Goal: Task Accomplishment & Management: Complete application form

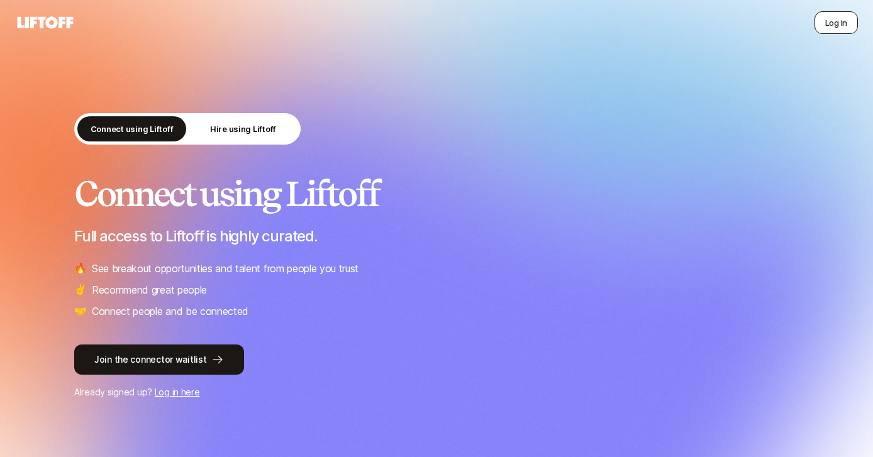
click at [820, 16] on button "Log in" at bounding box center [835, 22] width 43 height 23
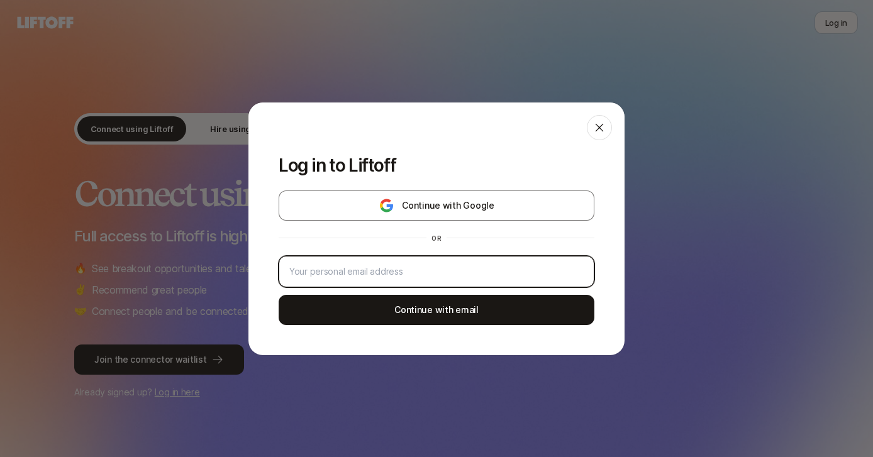
click at [419, 264] on input "email" at bounding box center [436, 271] width 294 height 15
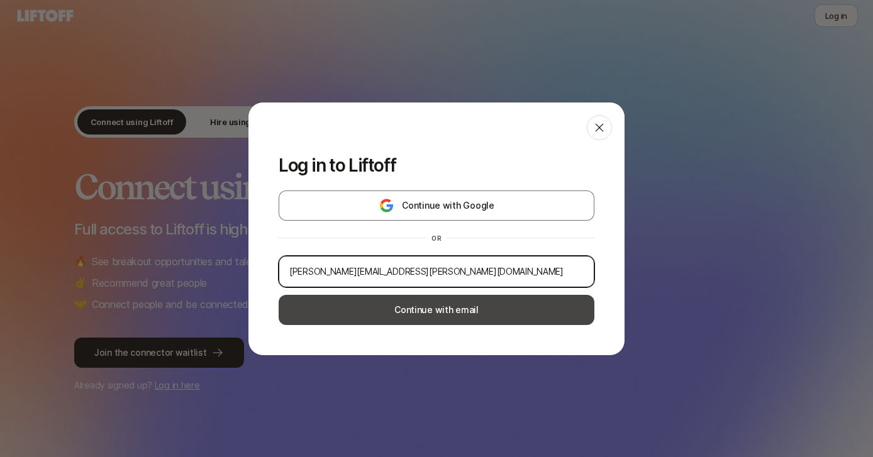
type input "[PERSON_NAME][EMAIL_ADDRESS][PERSON_NAME][DOMAIN_NAME]"
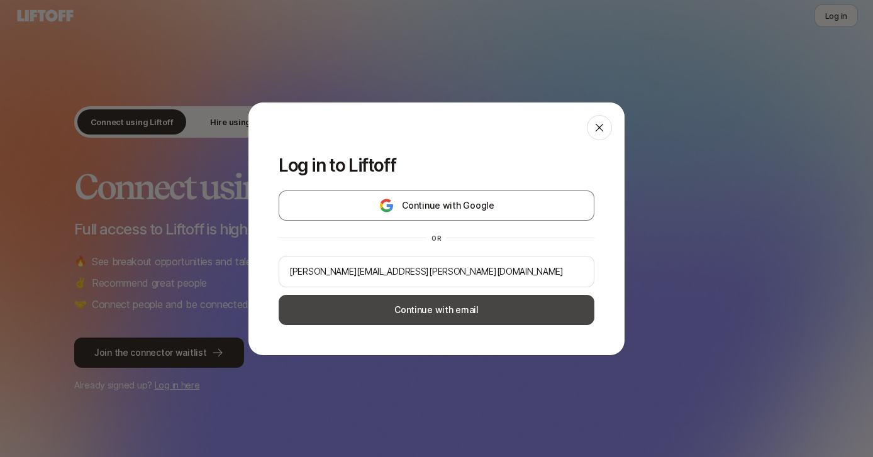
click at [435, 314] on button "Continue with email" at bounding box center [436, 310] width 316 height 30
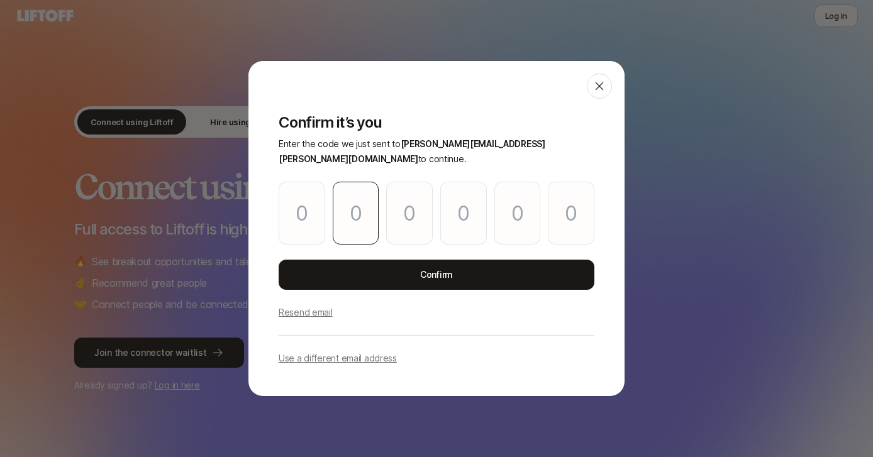
type input "1"
type input "5"
type input "4"
type input "9"
type input "1"
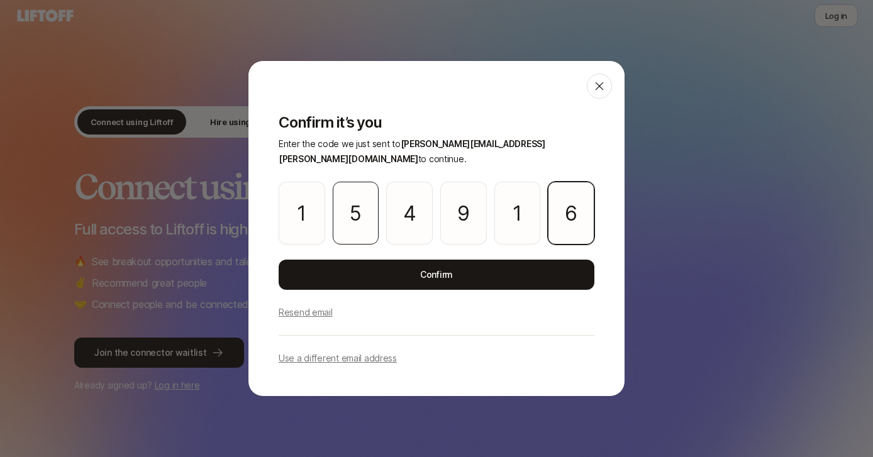
type input "6"
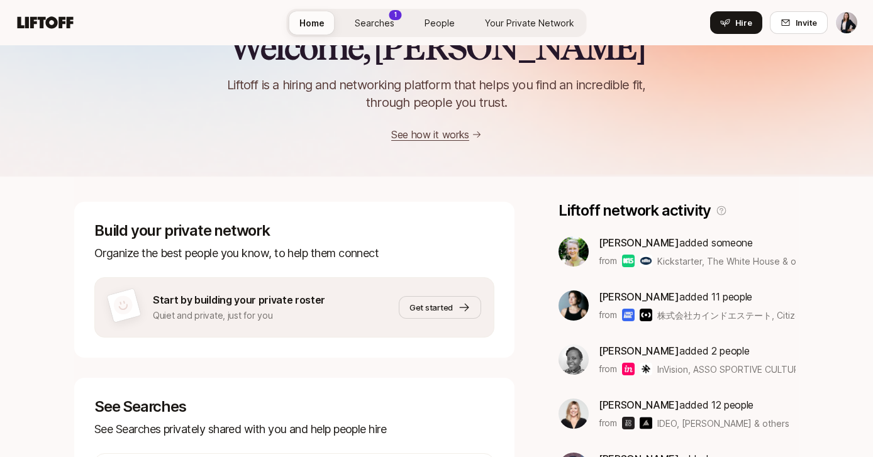
scroll to position [84, 0]
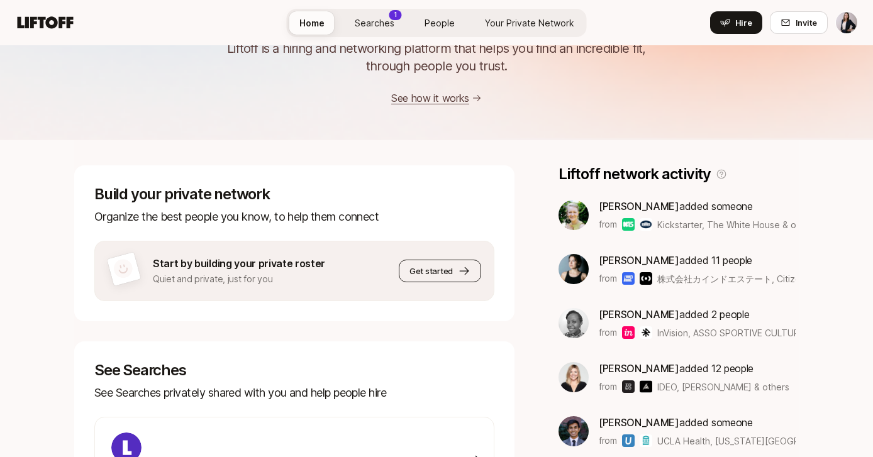
click at [422, 276] on span "Get started" at bounding box center [430, 271] width 43 height 13
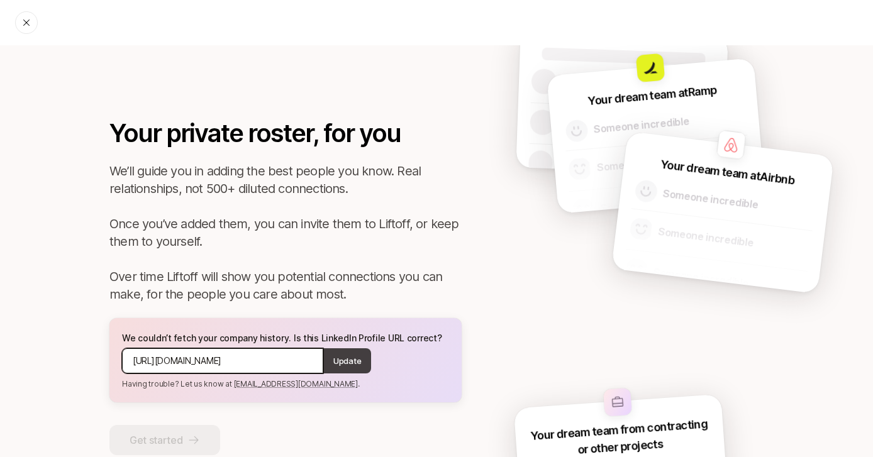
drag, startPoint x: 216, startPoint y: 359, endPoint x: 329, endPoint y: 359, distance: 113.2
click at [329, 359] on div "[URL][DOMAIN_NAME] Update" at bounding box center [285, 360] width 327 height 25
click at [306, 360] on input "[URL][DOMAIN_NAME]" at bounding box center [223, 360] width 180 height 15
click at [342, 366] on p "Update" at bounding box center [347, 361] width 28 height 13
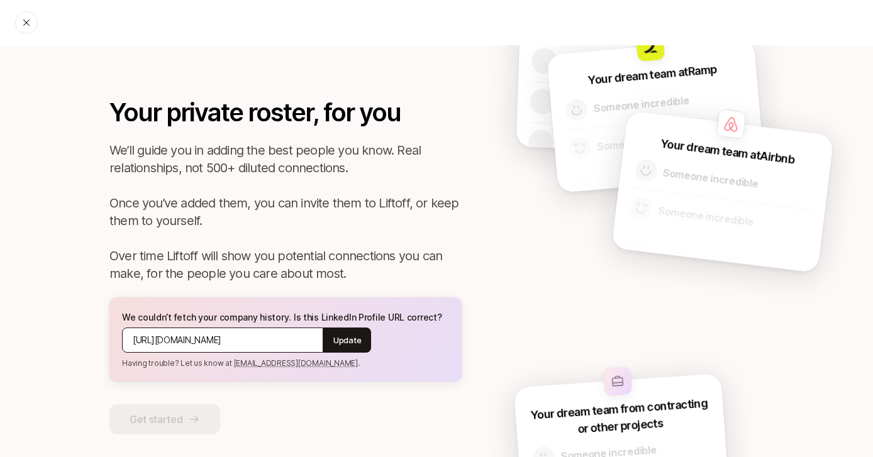
scroll to position [21, 0]
click at [256, 366] on link "[EMAIL_ADDRESS][DOMAIN_NAME]" at bounding box center [296, 362] width 124 height 9
click at [175, 342] on input "[URL][DOMAIN_NAME]" at bounding box center [223, 339] width 180 height 15
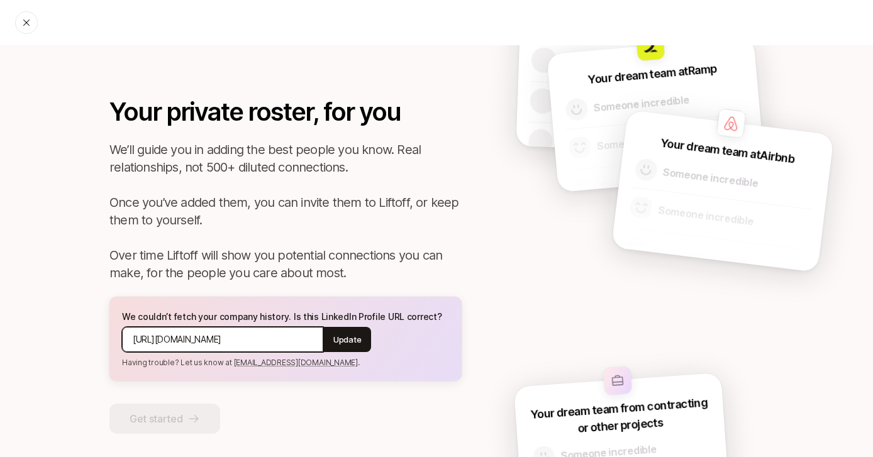
paste input "/"
type input "[URL][DOMAIN_NAME]"
paste input "[URL][DOMAIN_NAME]"
type input "[URL][DOMAIN_NAME]"
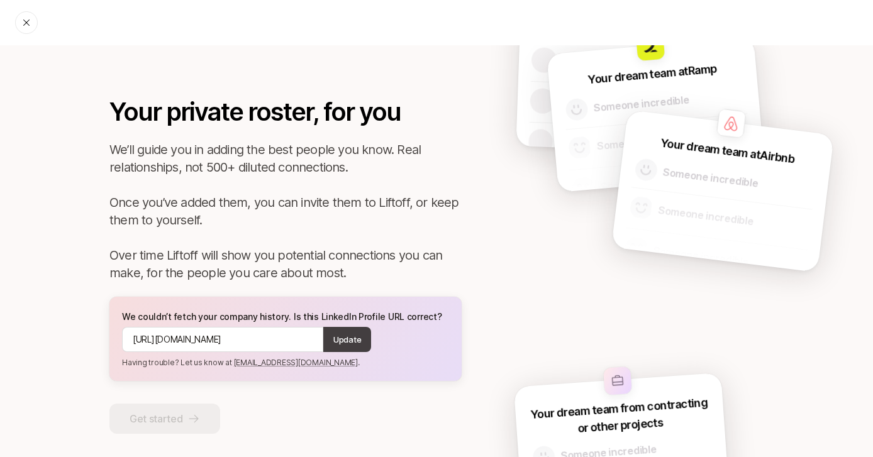
click at [342, 342] on p "Update" at bounding box center [347, 339] width 28 height 13
drag, startPoint x: 295, startPoint y: 361, endPoint x: 230, endPoint y: 361, distance: 65.4
click at [230, 361] on p "Having trouble? Let us know at [EMAIL_ADDRESS][DOMAIN_NAME] ." at bounding box center [285, 362] width 327 height 11
copy p "[EMAIL_ADDRESS][DOMAIN_NAME] ."
click at [67, 282] on div "Your private roster, for you We’ll guide you in adding the best people you know…" at bounding box center [436, 266] width 817 height 485
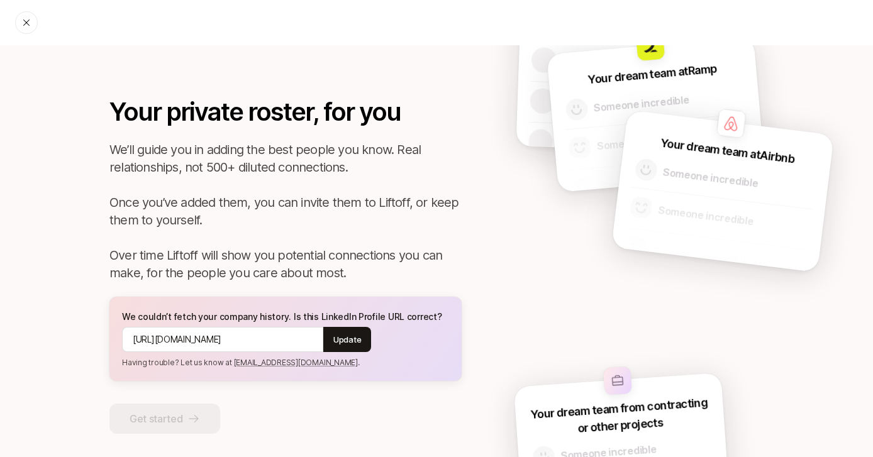
click at [24, 19] on icon at bounding box center [26, 22] width 6 height 6
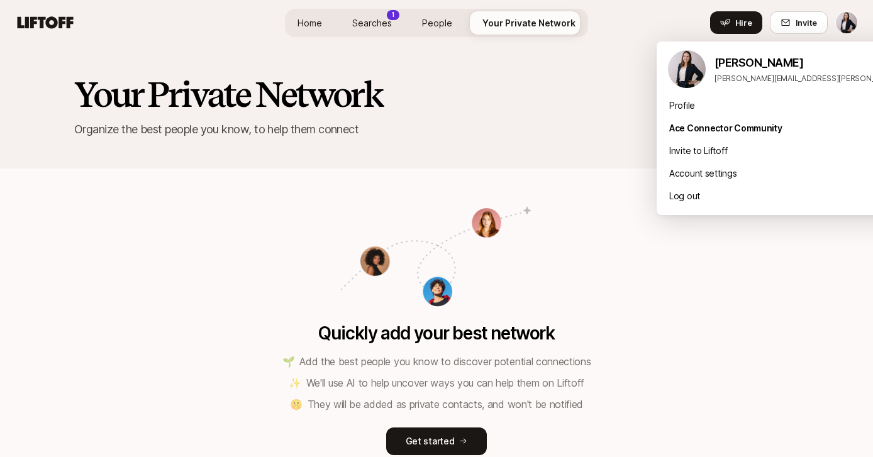
click at [854, 18] on html "Home Searches 1 People Your Private Network Hire Home Searches 1 People Your Pr…" at bounding box center [436, 228] width 873 height 457
click at [675, 107] on div "Profile" at bounding box center [811, 105] width 311 height 23
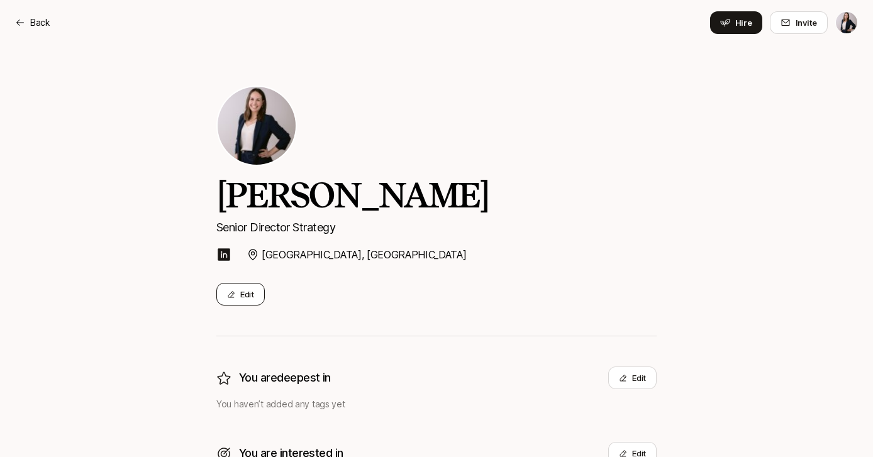
scroll to position [156, 0]
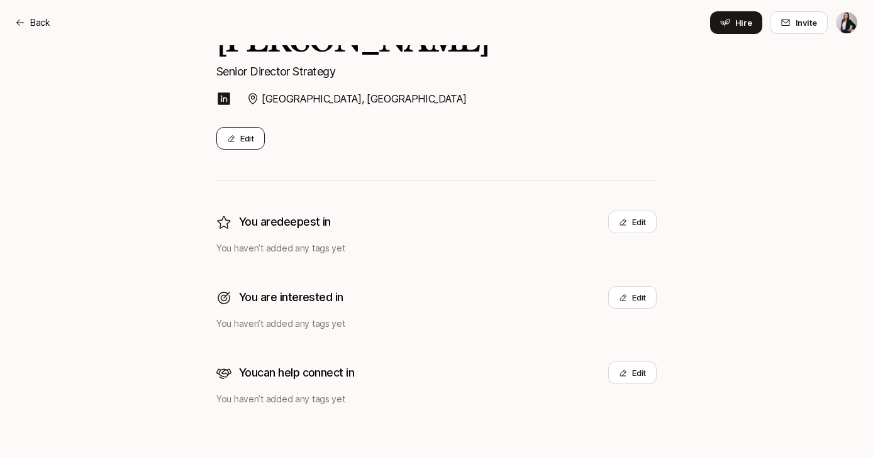
click at [229, 145] on button "Edit" at bounding box center [240, 138] width 48 height 23
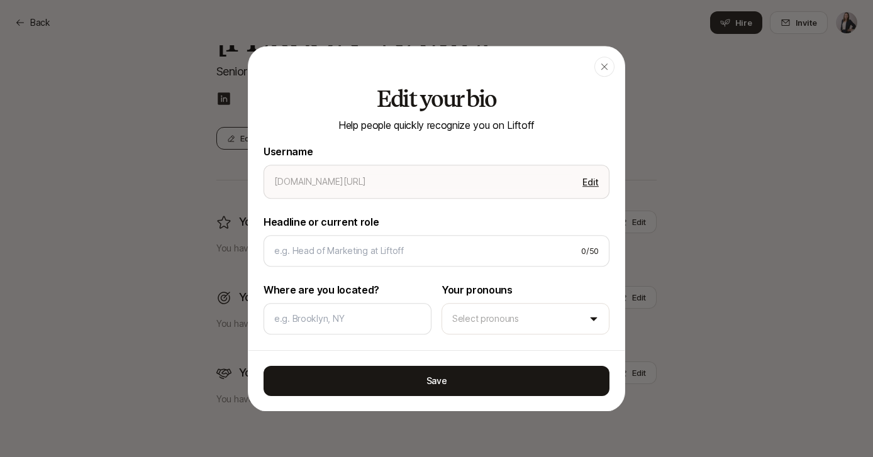
type textarea "x"
type input "[PERSON_NAME]"
type input "Senior Director Strategy"
type input "[GEOGRAPHIC_DATA], [GEOGRAPHIC_DATA]"
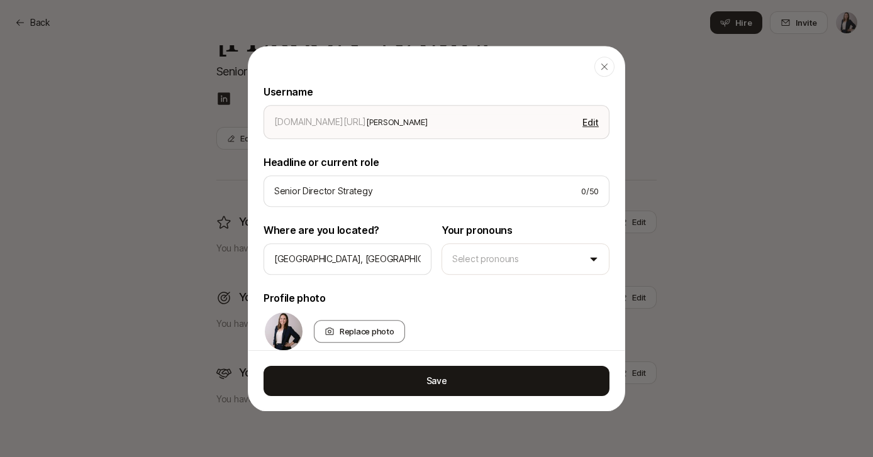
scroll to position [65, 0]
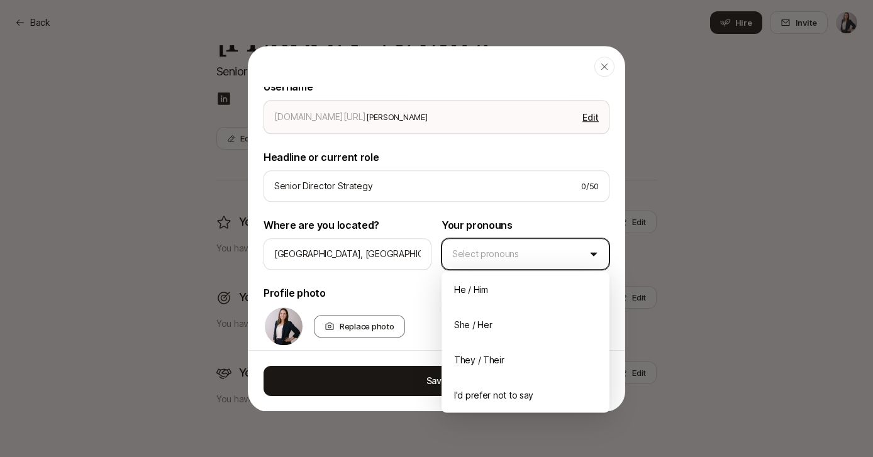
click at [493, 250] on body "Back Back Hire Invite [PERSON_NAME] Senior Director Strategy [GEOGRAPHIC_DATA],…" at bounding box center [436, 72] width 873 height 457
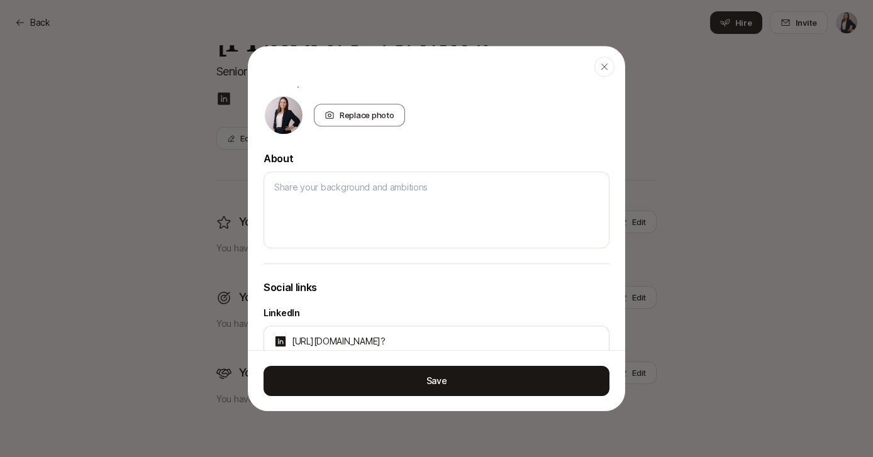
scroll to position [351, 0]
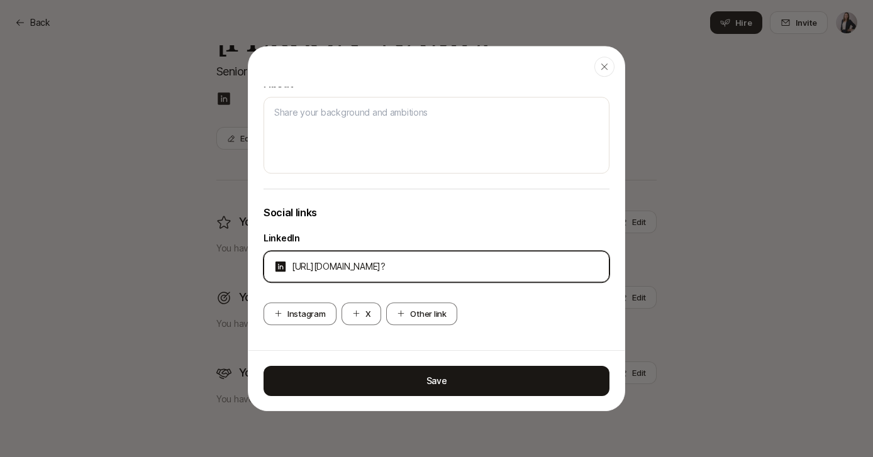
click at [517, 266] on input "[URL][DOMAIN_NAME]?" at bounding box center [445, 266] width 307 height 15
type textarea "x"
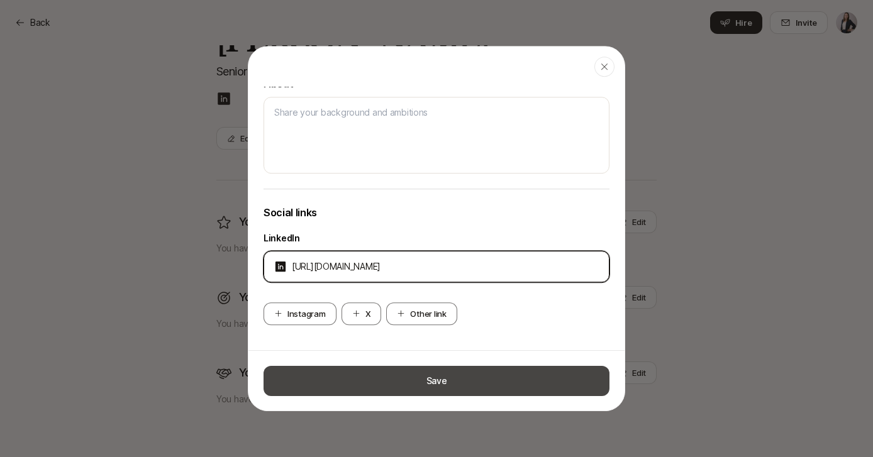
type input "[URL][DOMAIN_NAME]"
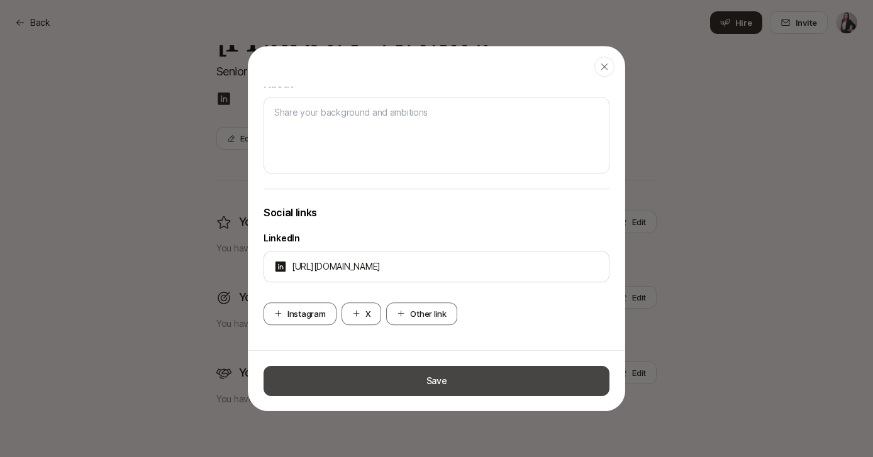
type textarea "x"
type input "[URL][DOMAIN_NAME]"
click at [449, 383] on button "Save" at bounding box center [436, 380] width 346 height 30
type textarea "x"
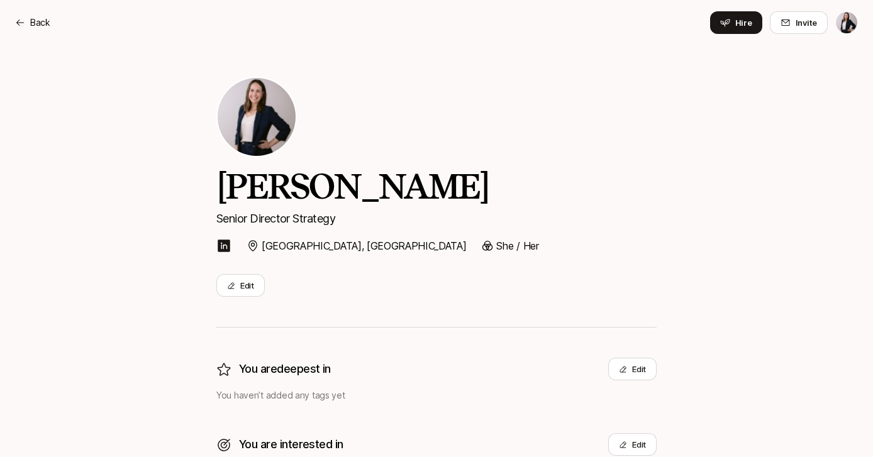
scroll to position [0, 0]
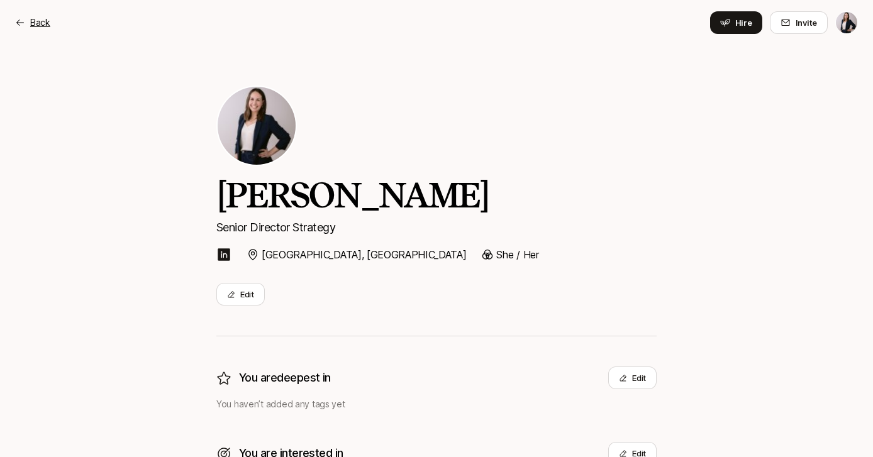
click at [31, 25] on p "Back" at bounding box center [40, 22] width 20 height 15
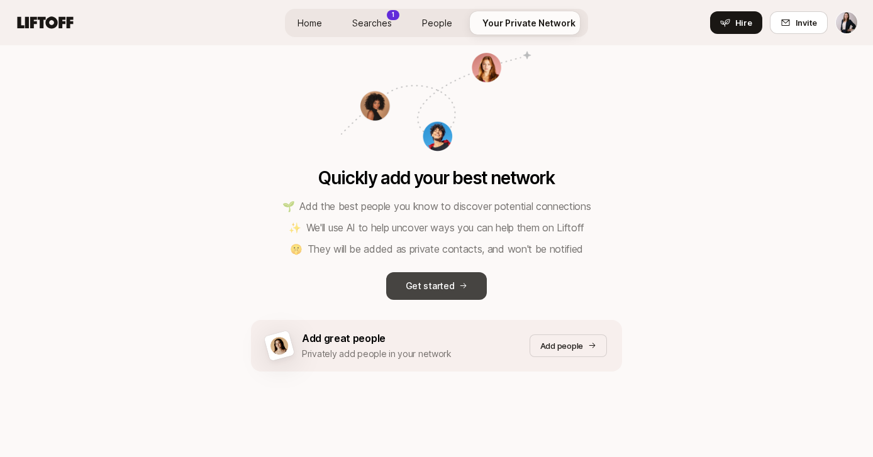
click at [459, 282] on icon at bounding box center [463, 286] width 8 height 8
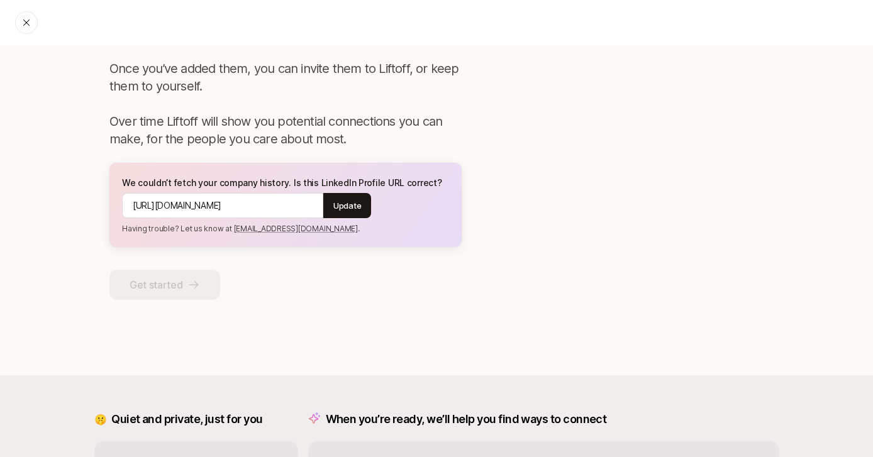
scroll to position [21, 0]
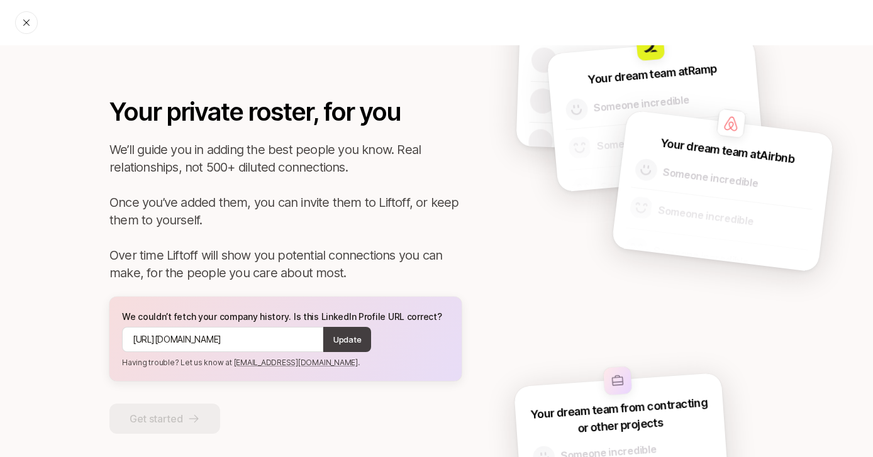
click at [335, 336] on p "Update" at bounding box center [347, 339] width 28 height 13
click at [18, 31] on div "Add People Analyze Profiles Review and finish" at bounding box center [436, 22] width 873 height 45
click at [25, 21] on icon at bounding box center [26, 23] width 10 height 10
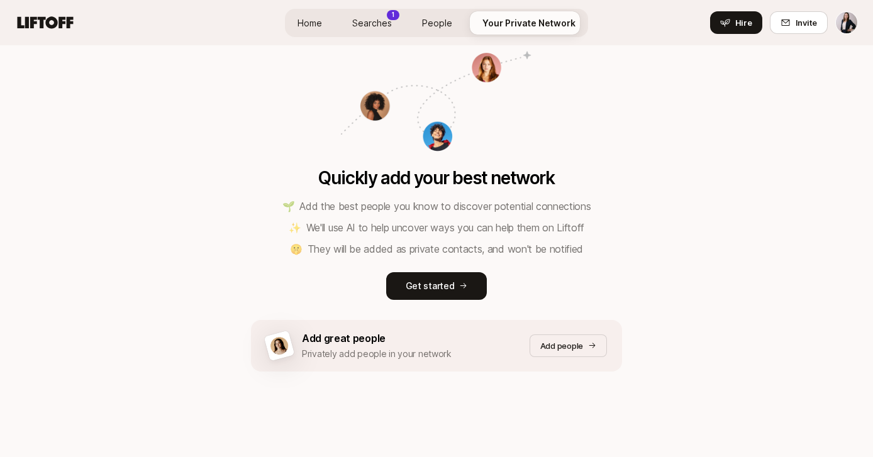
click at [373, 23] on span "Searches" at bounding box center [372, 22] width 40 height 13
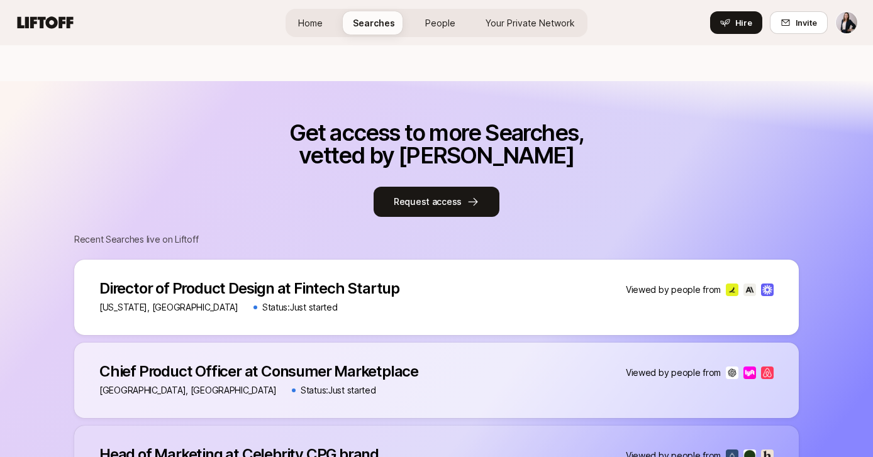
scroll to position [478, 0]
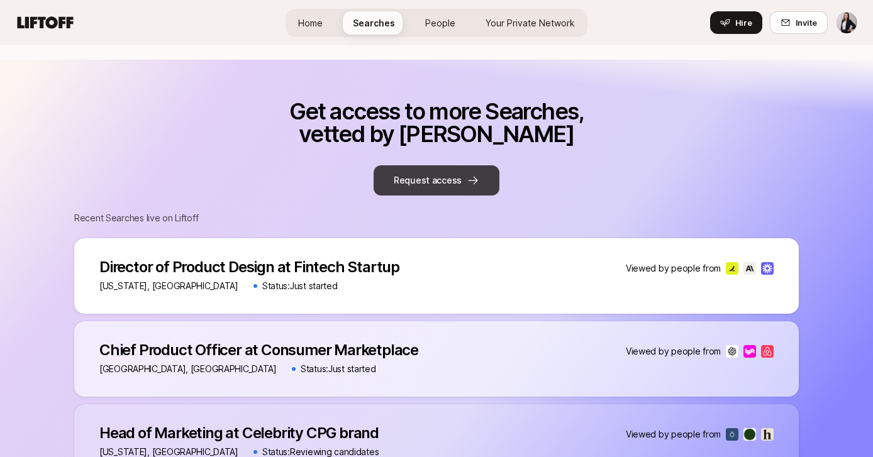
click at [434, 177] on button "Request access" at bounding box center [436, 180] width 126 height 30
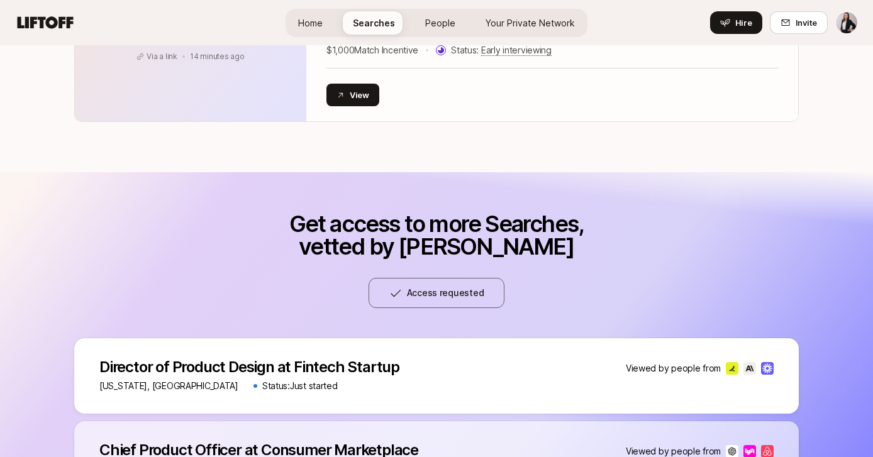
scroll to position [109, 0]
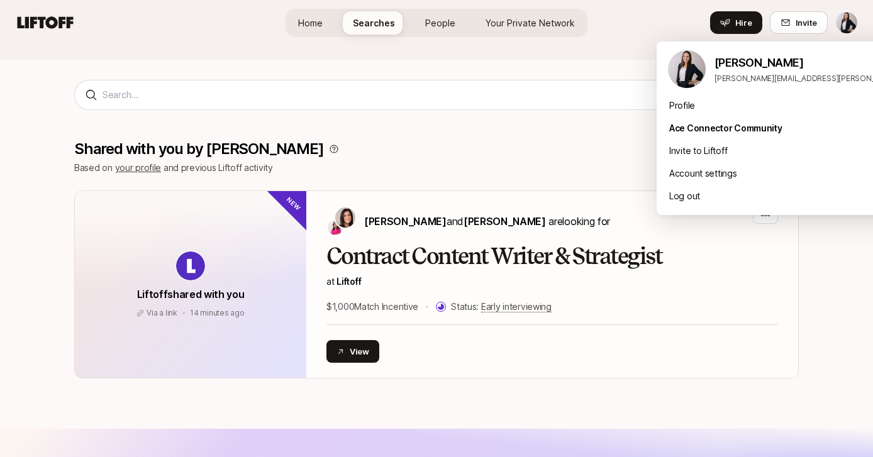
click at [852, 21] on html "Home Searches People Your Private Network Hire Home Searches People Your Privat…" at bounding box center [436, 119] width 873 height 457
click at [429, 28] on html "Home Searches People Your Private Network Hire Home Searches People Your Privat…" at bounding box center [436, 119] width 873 height 457
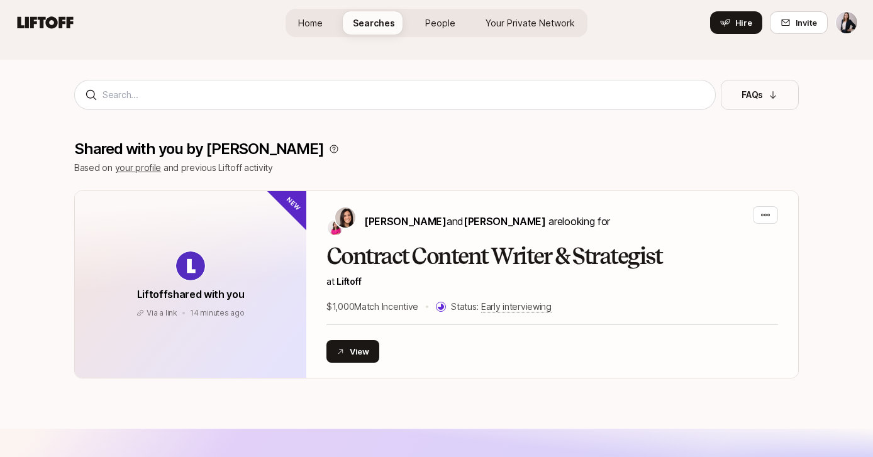
click at [436, 26] on span "People" at bounding box center [440, 22] width 30 height 13
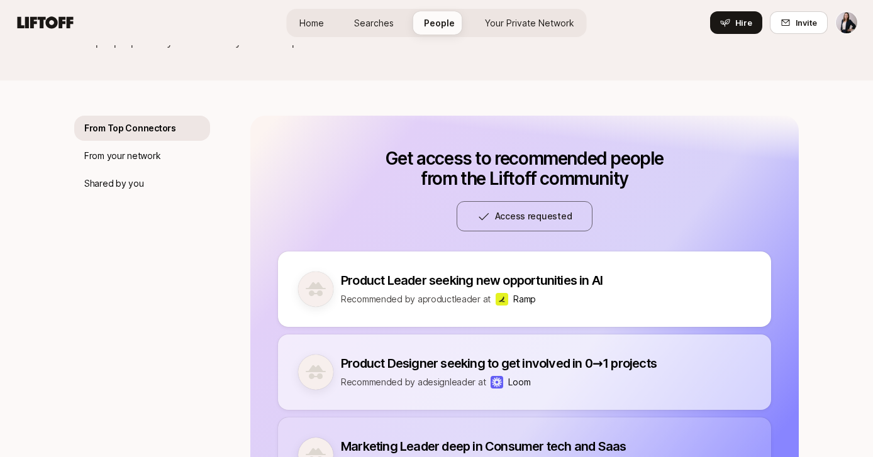
scroll to position [58, 0]
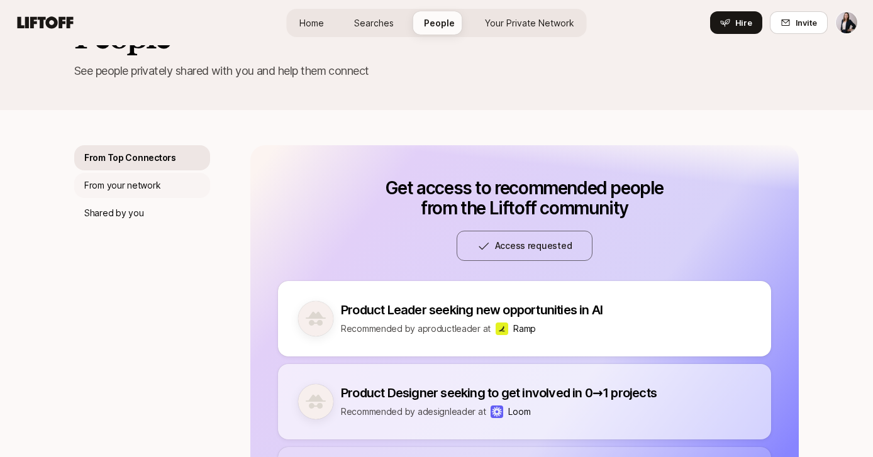
click at [150, 187] on p "From your network" at bounding box center [122, 185] width 76 height 15
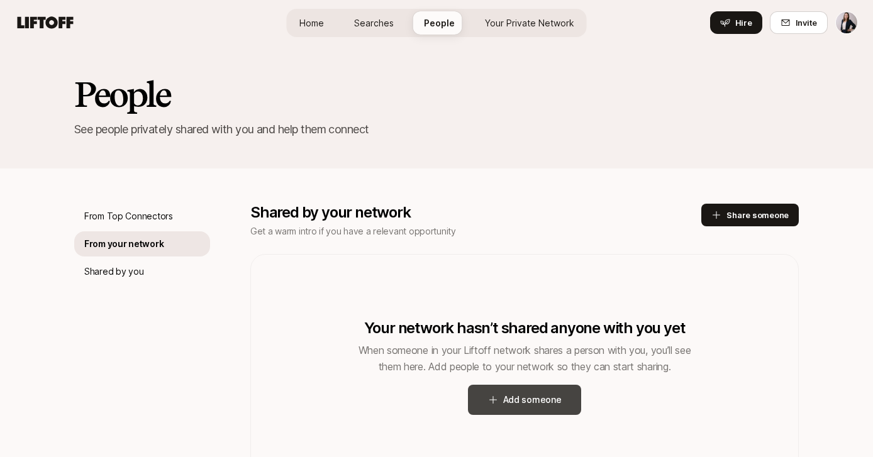
click at [534, 408] on button "Add someone" at bounding box center [525, 400] width 114 height 30
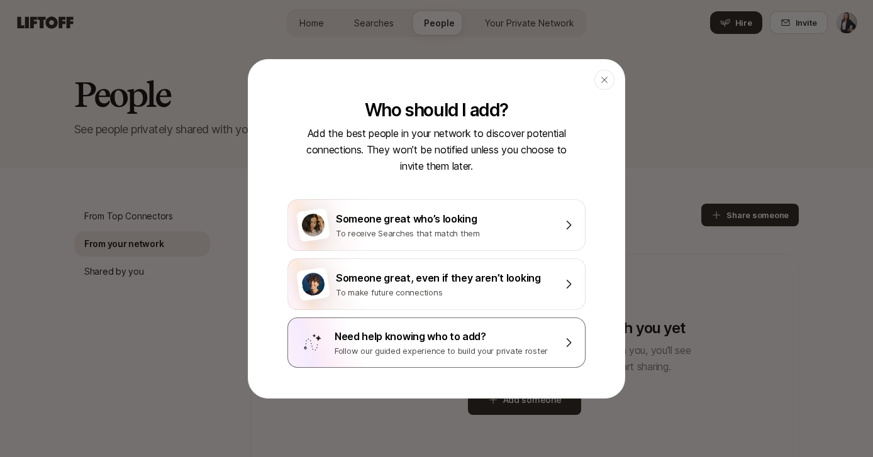
click at [502, 358] on div "Need help knowing who to add? Follow our guided experience to build your privat…" at bounding box center [436, 342] width 298 height 50
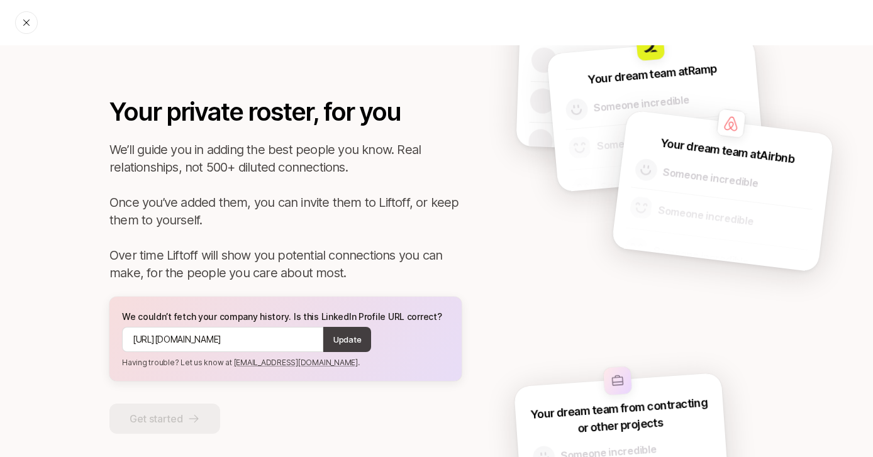
click at [343, 344] on p "Update" at bounding box center [347, 339] width 28 height 13
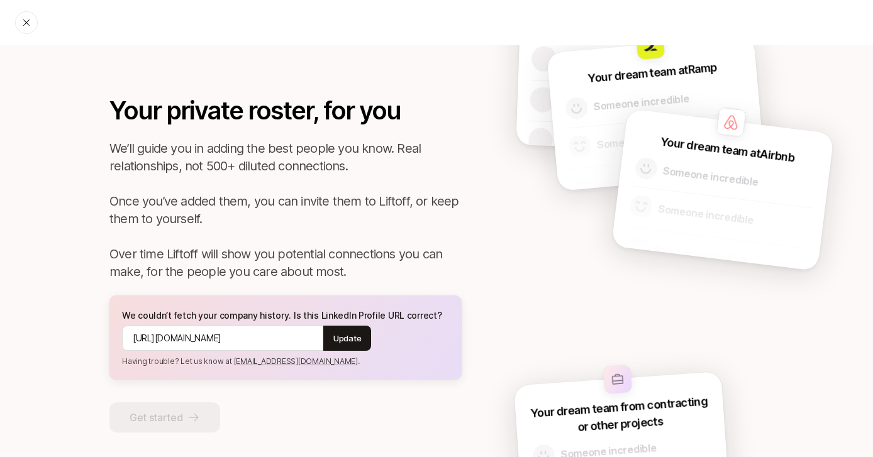
scroll to position [0, 0]
